Goal: Information Seeking & Learning: Learn about a topic

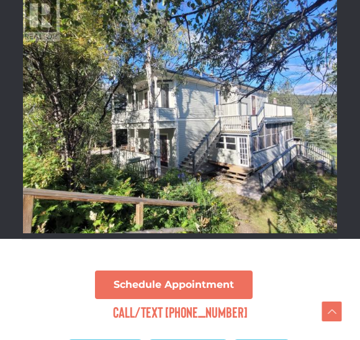
scroll to position [376, 0]
click at [293, 161] on img at bounding box center [180, 115] width 316 height 237
click at [281, 130] on img at bounding box center [180, 115] width 316 height 237
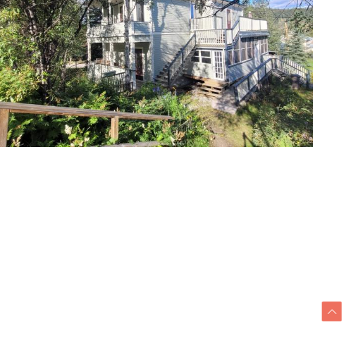
scroll to position [462, 7862]
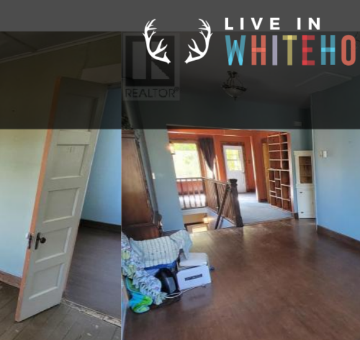
scroll to position [335, 1838]
click at [173, 157] on img at bounding box center [236, 156] width 316 height 237
click at [192, 162] on img at bounding box center [236, 156] width 316 height 237
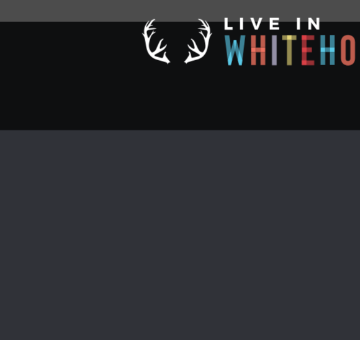
scroll to position [335, 0]
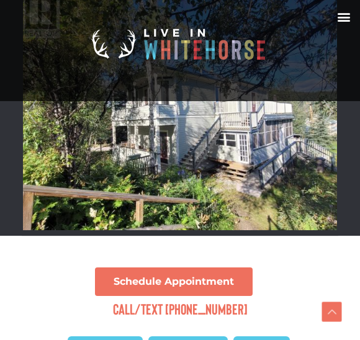
scroll to position [378, 0]
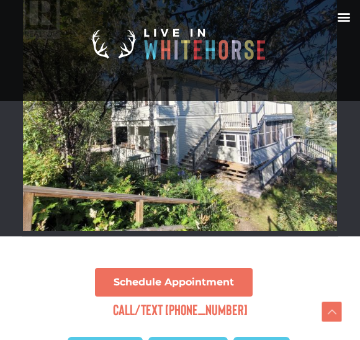
click at [294, 181] on img at bounding box center [180, 112] width 316 height 237
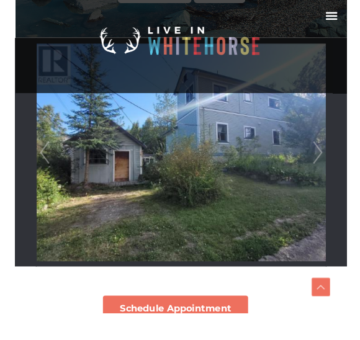
scroll to position [340, 0]
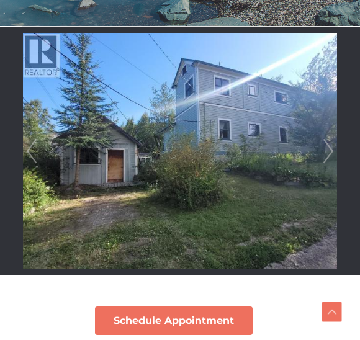
click at [37, 137] on link "Prev" at bounding box center [31, 151] width 19 height 248
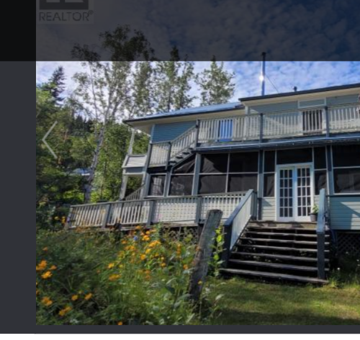
click at [31, 97] on link "Prev" at bounding box center [31, 151] width 19 height 248
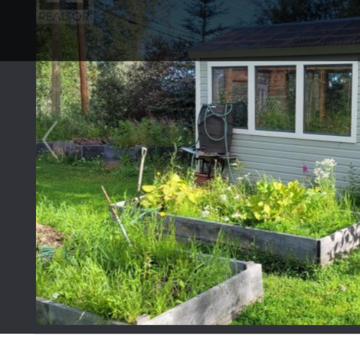
click at [33, 86] on link "Prev" at bounding box center [31, 151] width 19 height 248
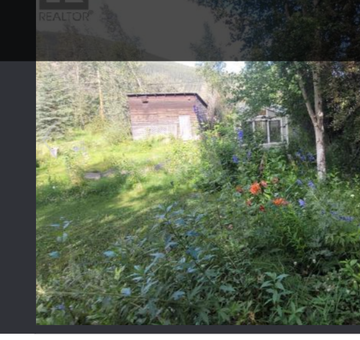
click at [30, 92] on link "Prev" at bounding box center [31, 151] width 19 height 248
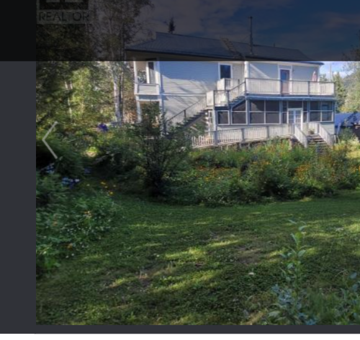
click at [35, 87] on link "Prev" at bounding box center [31, 151] width 19 height 248
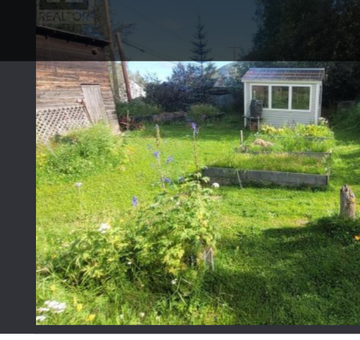
click at [33, 89] on link "Prev" at bounding box center [31, 151] width 19 height 248
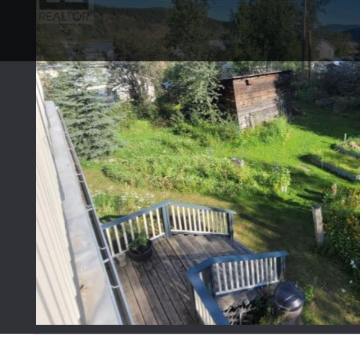
click at [33, 93] on link "Prev" at bounding box center [31, 151] width 19 height 248
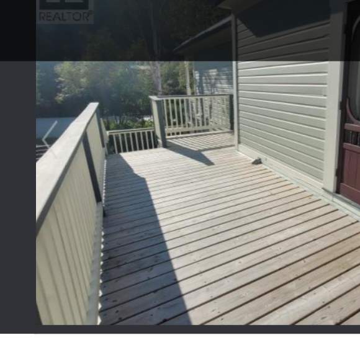
click at [35, 86] on link "Prev" at bounding box center [31, 151] width 19 height 248
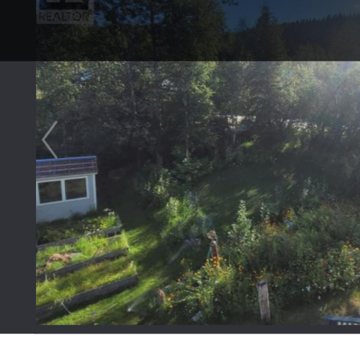
click at [37, 85] on link "Prev" at bounding box center [31, 151] width 19 height 248
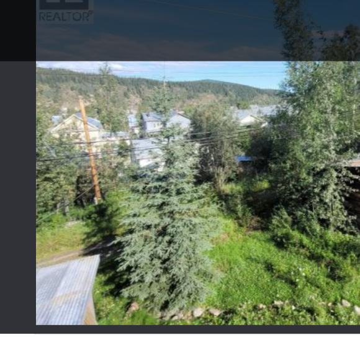
click at [32, 93] on link "Prev" at bounding box center [31, 151] width 19 height 248
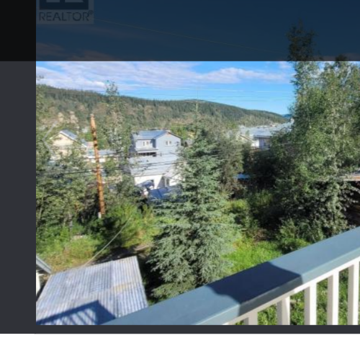
click at [30, 88] on link "Prev" at bounding box center [31, 151] width 19 height 248
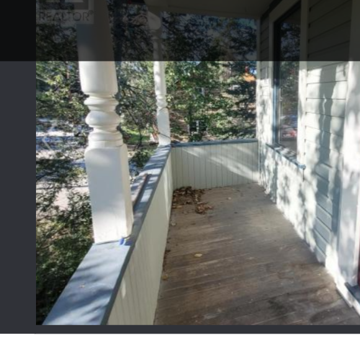
click at [34, 86] on link "Prev" at bounding box center [31, 151] width 19 height 248
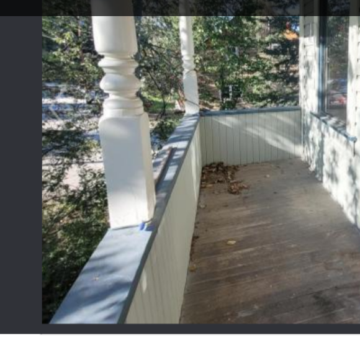
click at [29, 78] on link "Prev" at bounding box center [31, 151] width 19 height 248
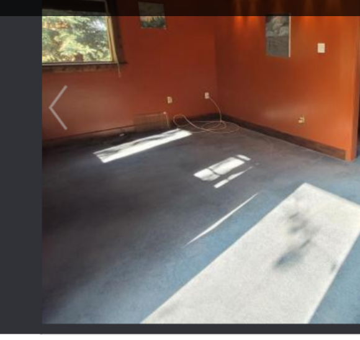
click at [30, 56] on link "Prev" at bounding box center [31, 151] width 19 height 248
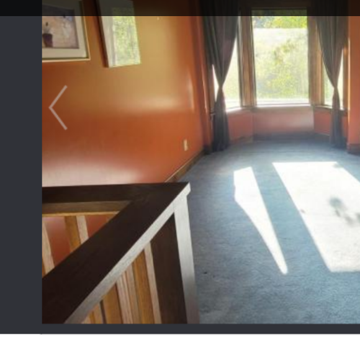
click at [35, 56] on link "Prev" at bounding box center [31, 151] width 19 height 248
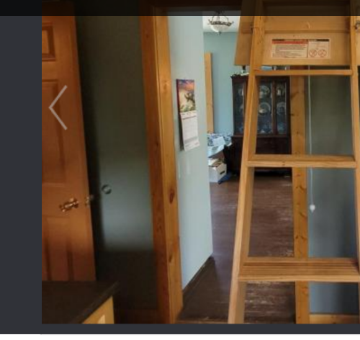
click at [34, 58] on link "Prev" at bounding box center [31, 151] width 19 height 248
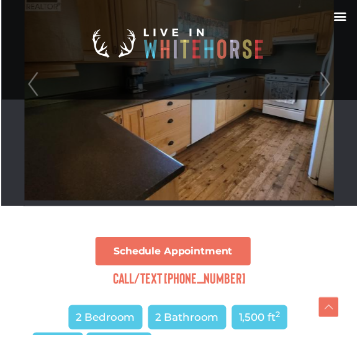
scroll to position [408, 0]
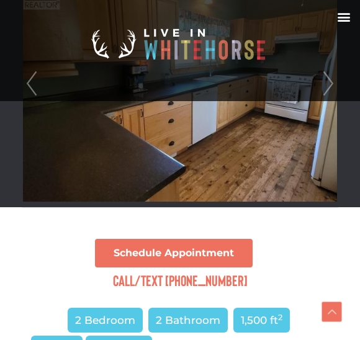
click at [33, 80] on link "Prev" at bounding box center [31, 83] width 19 height 248
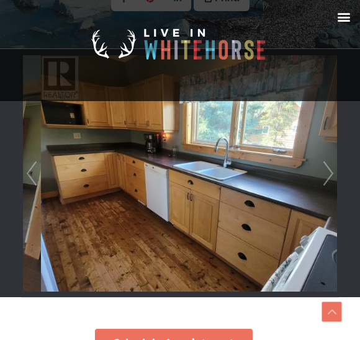
scroll to position [317, 0]
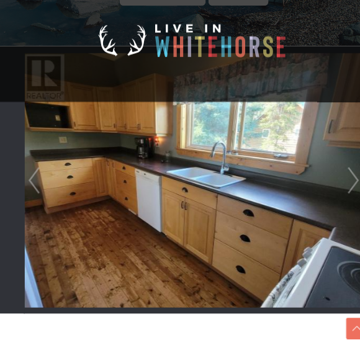
click at [24, 168] on link "Prev" at bounding box center [31, 174] width 19 height 248
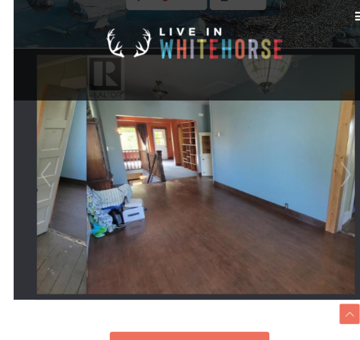
scroll to position [316, 0]
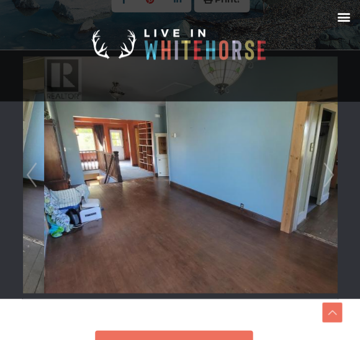
click at [34, 170] on link "Prev" at bounding box center [31, 174] width 19 height 248
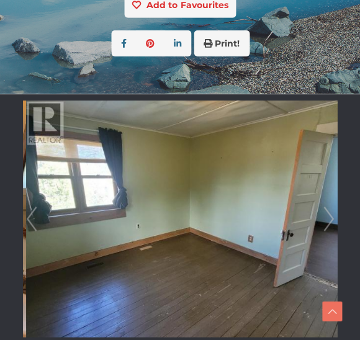
scroll to position [272, 0]
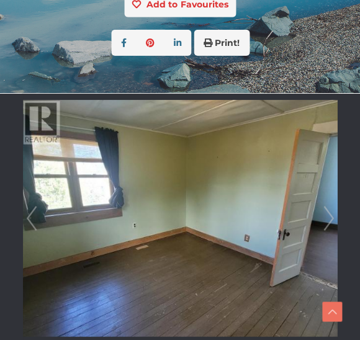
click at [33, 212] on link "Prev" at bounding box center [31, 218] width 19 height 248
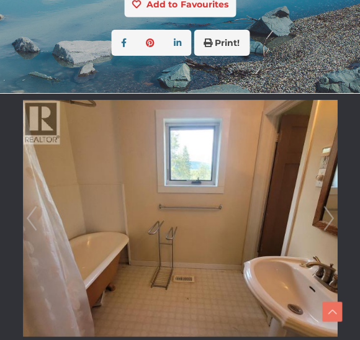
click at [37, 208] on link "Prev" at bounding box center [31, 218] width 19 height 248
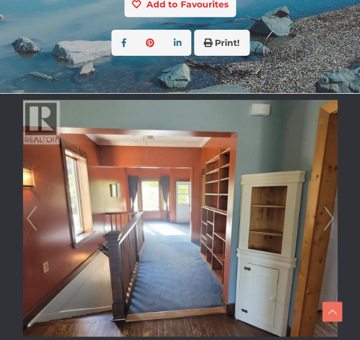
click at [336, 211] on link "Next" at bounding box center [328, 218] width 19 height 248
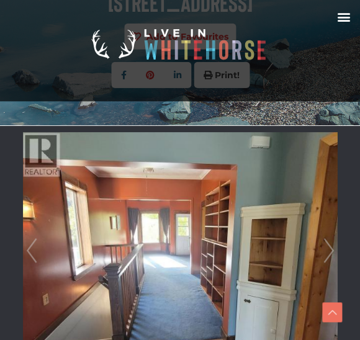
scroll to position [238, 0]
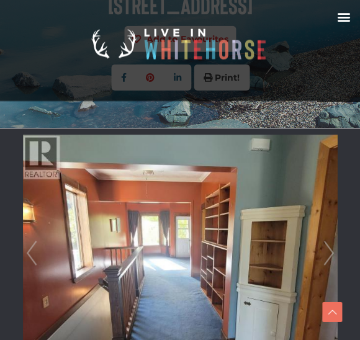
click at [330, 260] on link "Next" at bounding box center [328, 253] width 19 height 248
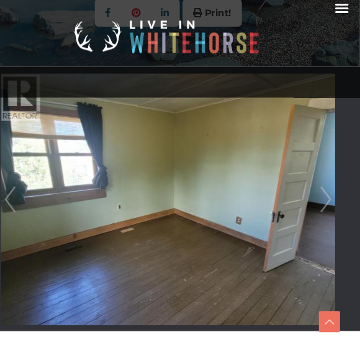
scroll to position [294, 3]
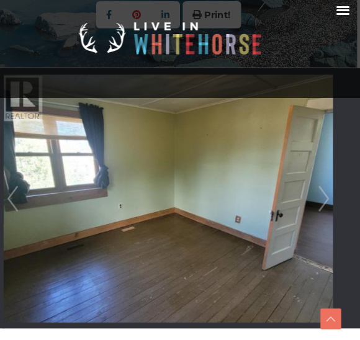
click at [299, 179] on img at bounding box center [177, 197] width 316 height 237
click at [316, 181] on link "Next" at bounding box center [325, 197] width 19 height 248
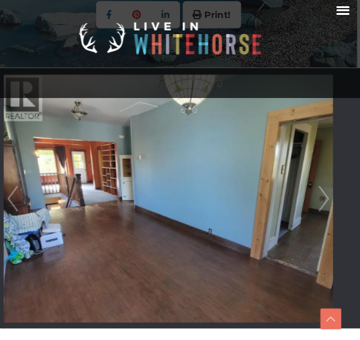
click at [298, 187] on img at bounding box center [177, 197] width 316 height 237
click at [316, 189] on link "Next" at bounding box center [325, 197] width 19 height 248
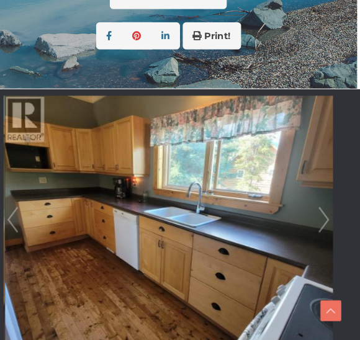
scroll to position [267, 3]
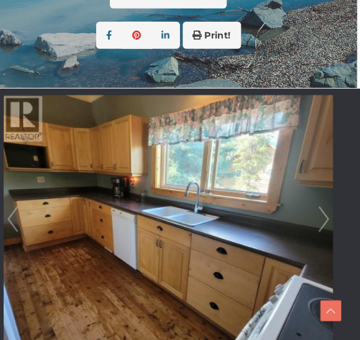
click at [294, 206] on img at bounding box center [177, 224] width 316 height 237
click at [316, 208] on link "Next" at bounding box center [325, 224] width 19 height 248
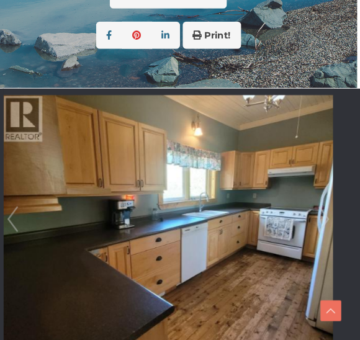
click at [316, 211] on link "Next" at bounding box center [325, 224] width 19 height 248
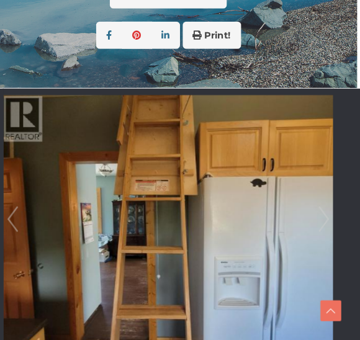
click at [316, 217] on link "Next" at bounding box center [325, 224] width 19 height 248
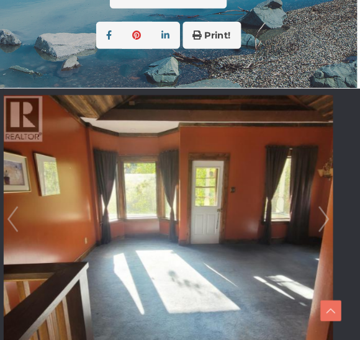
click at [316, 207] on link "Next" at bounding box center [325, 224] width 19 height 248
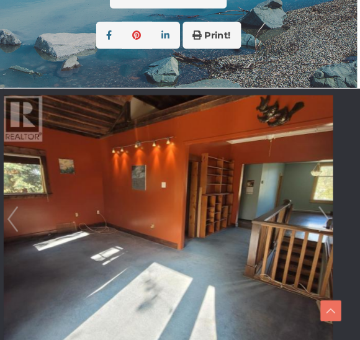
click at [316, 227] on link "Next" at bounding box center [325, 224] width 19 height 248
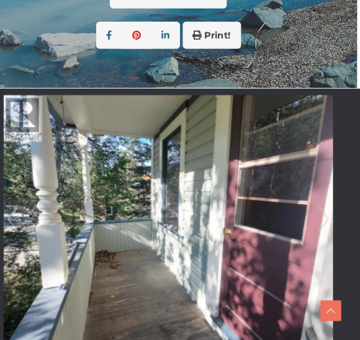
click at [316, 207] on link "Next" at bounding box center [325, 224] width 19 height 248
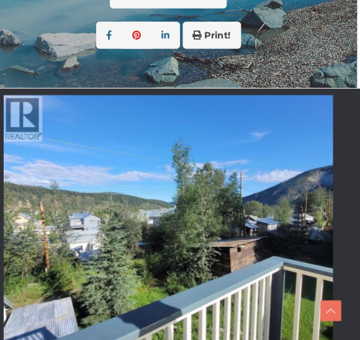
click at [294, 204] on img at bounding box center [177, 224] width 316 height 237
click at [316, 202] on link "Next" at bounding box center [325, 224] width 19 height 248
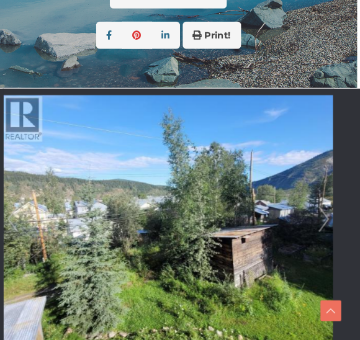
click at [316, 208] on link "Next" at bounding box center [325, 224] width 19 height 248
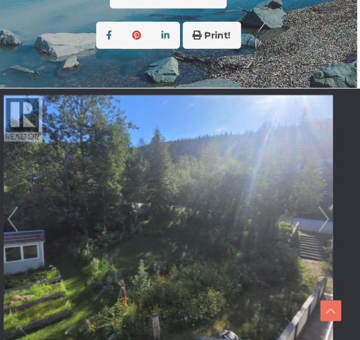
click at [316, 204] on link "Next" at bounding box center [325, 224] width 19 height 248
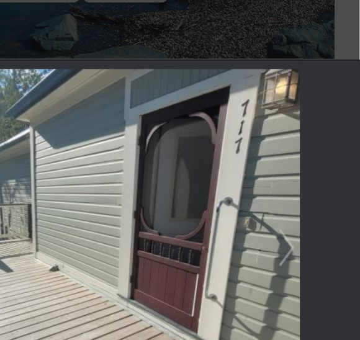
scroll to position [266, 39]
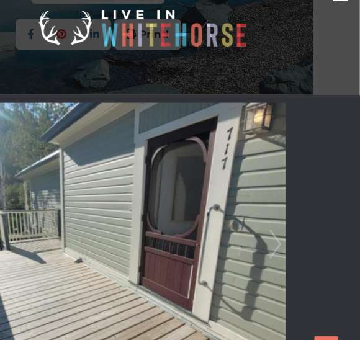
click at [260, 187] on div at bounding box center [141, 225] width 316 height 248
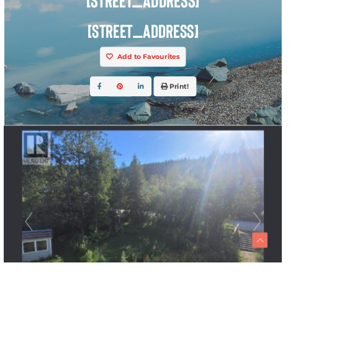
scroll to position [260, 52]
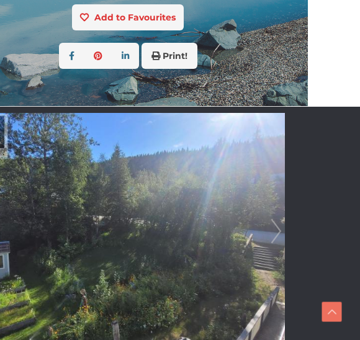
click at [278, 230] on link "Next" at bounding box center [276, 231] width 19 height 248
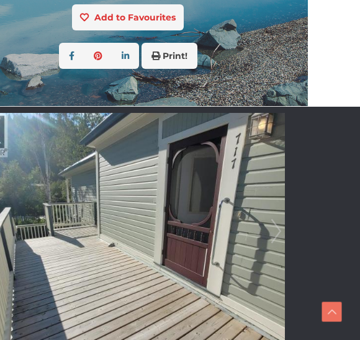
click at [268, 231] on link "Next" at bounding box center [276, 231] width 19 height 248
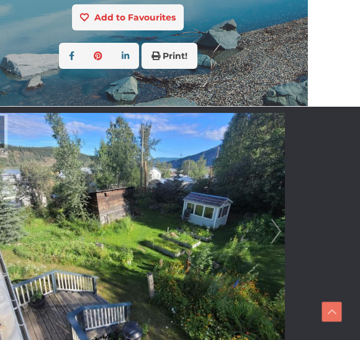
click at [273, 235] on link "Next" at bounding box center [276, 231] width 19 height 248
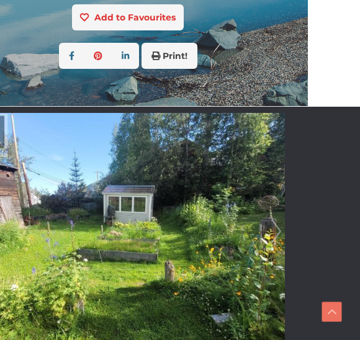
click at [267, 227] on img at bounding box center [128, 231] width 316 height 237
click at [274, 237] on link "Next" at bounding box center [276, 231] width 19 height 248
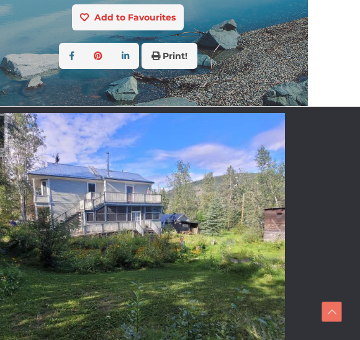
click at [276, 237] on link "Next" at bounding box center [276, 231] width 19 height 248
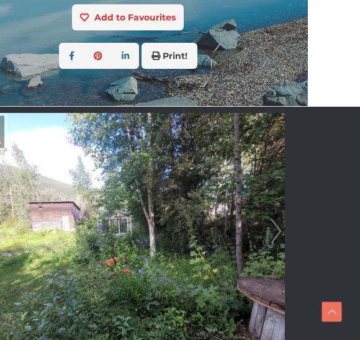
click at [271, 229] on link "Next" at bounding box center [276, 231] width 19 height 248
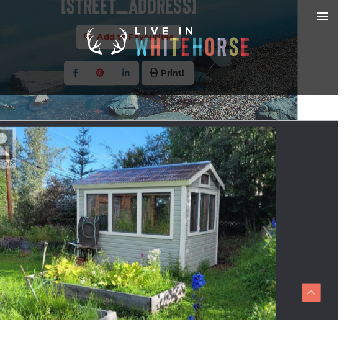
scroll to position [252, 52]
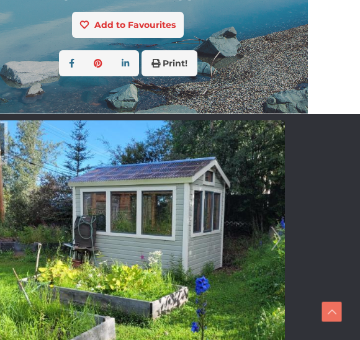
click at [270, 236] on link "Next" at bounding box center [276, 238] width 19 height 248
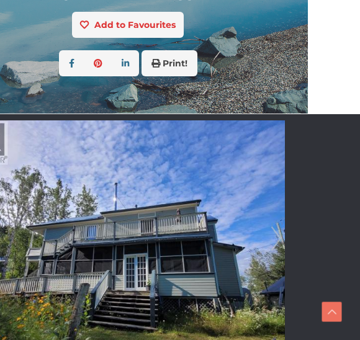
click at [265, 245] on img at bounding box center [128, 239] width 316 height 237
click at [269, 253] on link "Next" at bounding box center [276, 238] width 19 height 248
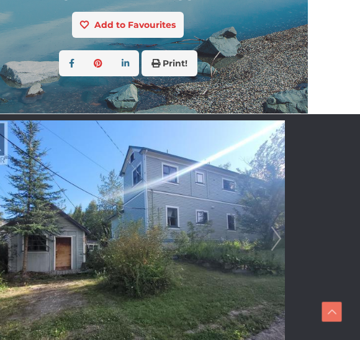
click at [279, 247] on link "Next" at bounding box center [276, 238] width 19 height 248
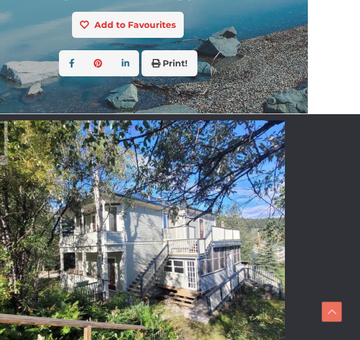
click at [273, 245] on link "Next" at bounding box center [276, 238] width 19 height 248
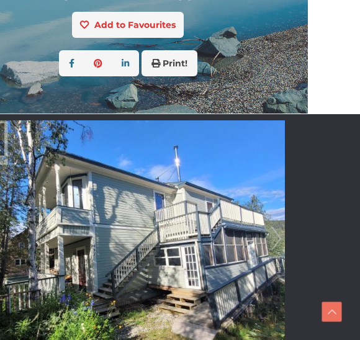
click at [286, 262] on div at bounding box center [128, 238] width 316 height 248
click at [273, 245] on link "Next" at bounding box center [276, 238] width 19 height 248
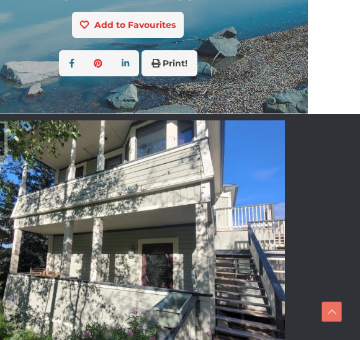
click at [272, 242] on link "Next" at bounding box center [276, 238] width 19 height 248
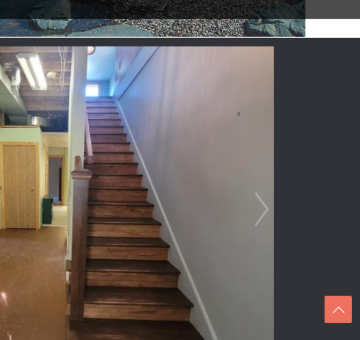
scroll to position [268, 88]
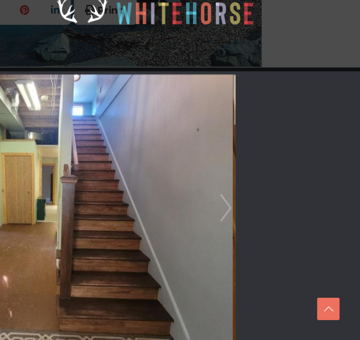
click at [232, 186] on link "Next" at bounding box center [241, 222] width 19 height 248
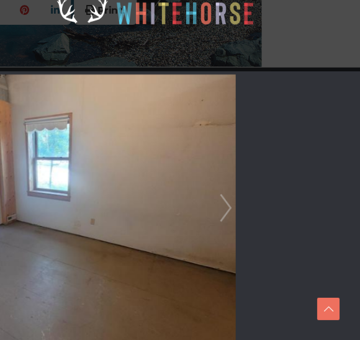
click at [232, 180] on link "Next" at bounding box center [241, 222] width 19 height 248
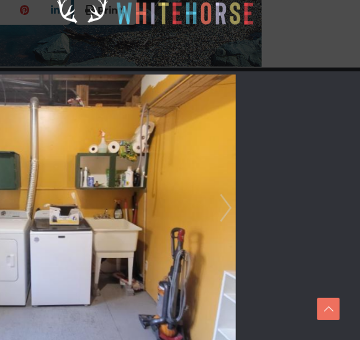
click at [232, 199] on link "Next" at bounding box center [241, 222] width 19 height 248
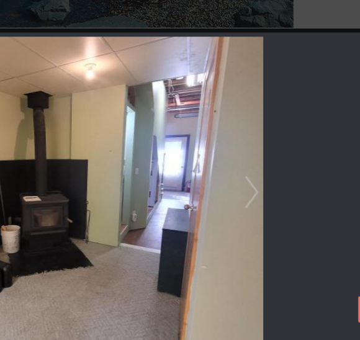
click at [232, 153] on link "Next" at bounding box center [241, 222] width 19 height 248
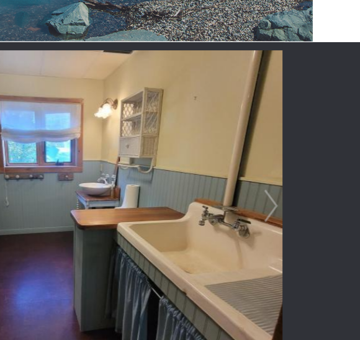
click at [232, 160] on link "Next" at bounding box center [241, 222] width 19 height 248
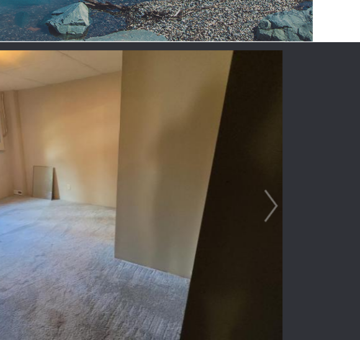
click at [232, 155] on link "Next" at bounding box center [241, 222] width 19 height 248
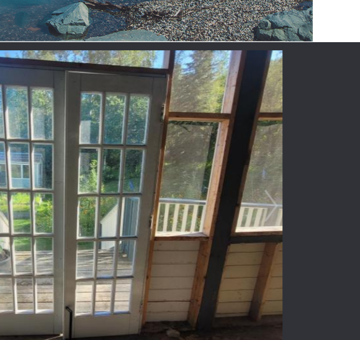
click at [232, 161] on link "Next" at bounding box center [241, 222] width 19 height 248
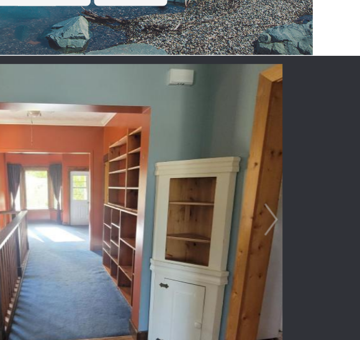
click at [232, 165] on link "Next" at bounding box center [241, 222] width 19 height 248
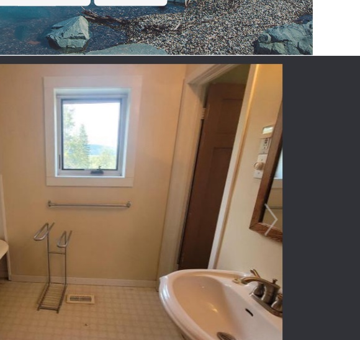
click at [232, 165] on link "Next" at bounding box center [241, 222] width 19 height 248
